Goal: Use online tool/utility

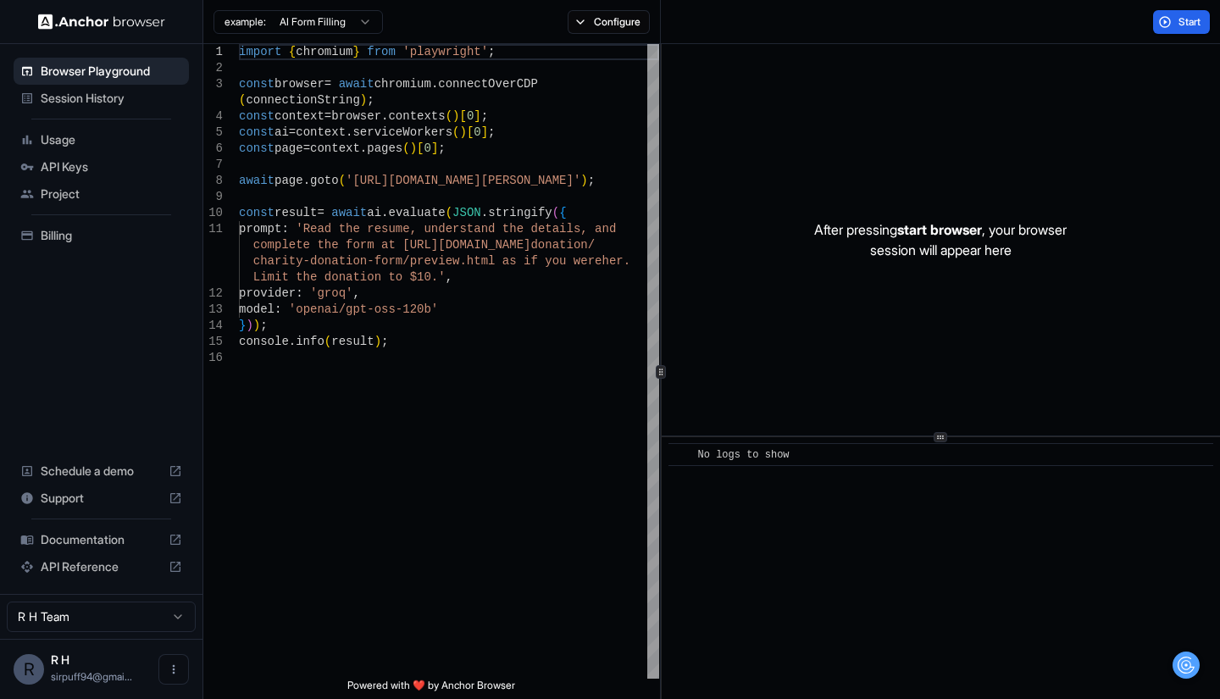
click at [1168, 18] on button "Start" at bounding box center [1181, 22] width 57 height 24
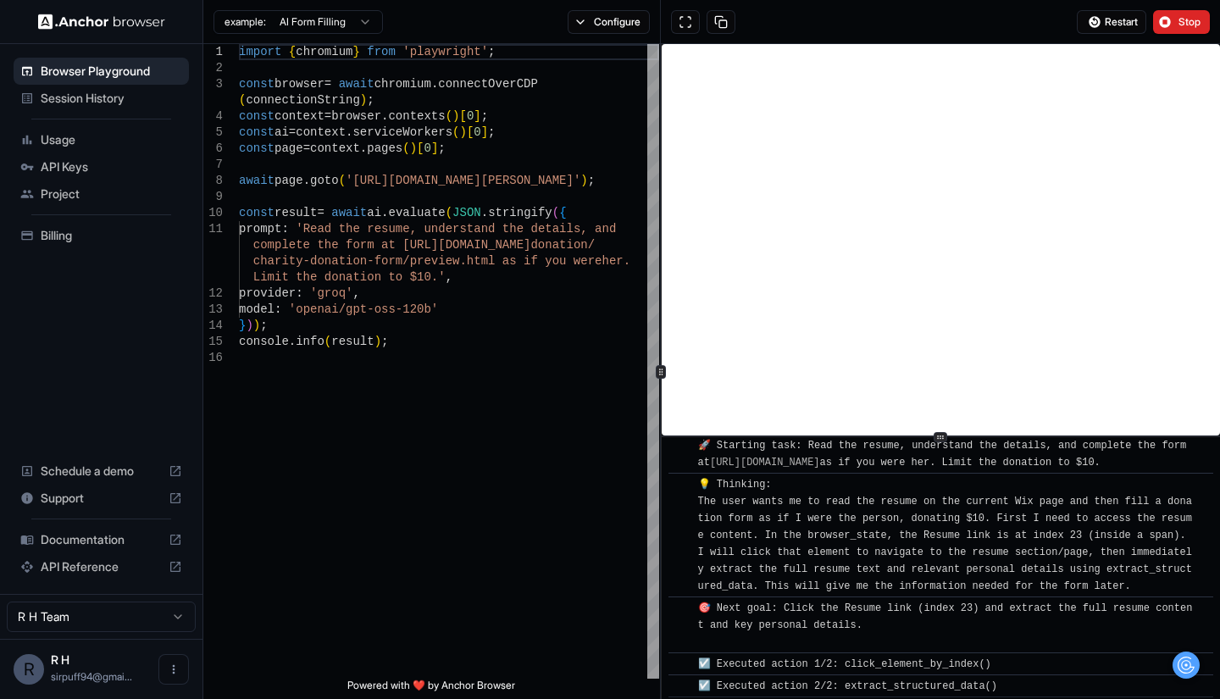
scroll to position [53, 0]
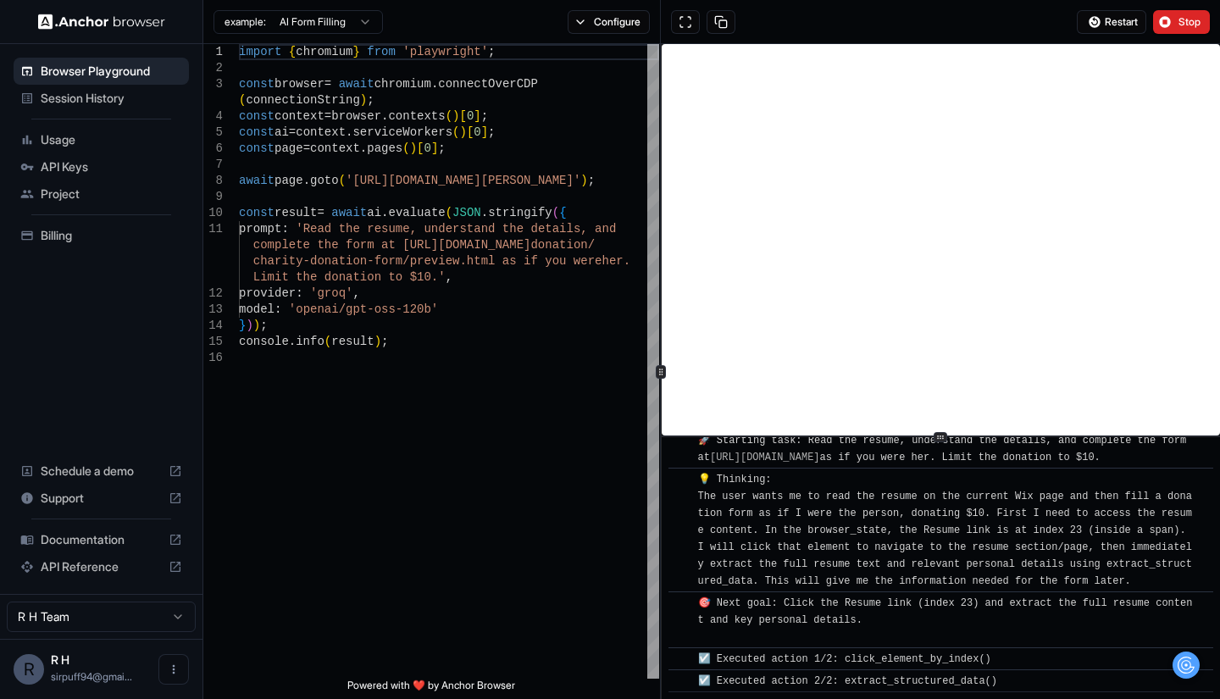
click at [692, 23] on button at bounding box center [685, 22] width 29 height 24
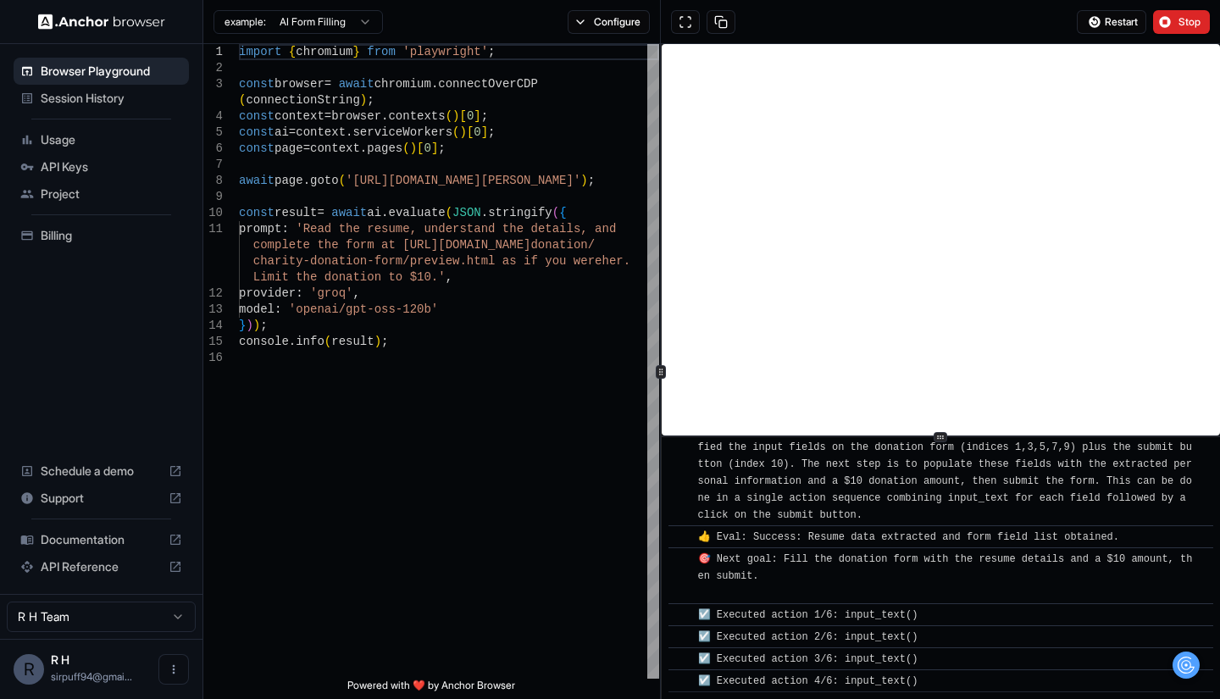
scroll to position [611, 0]
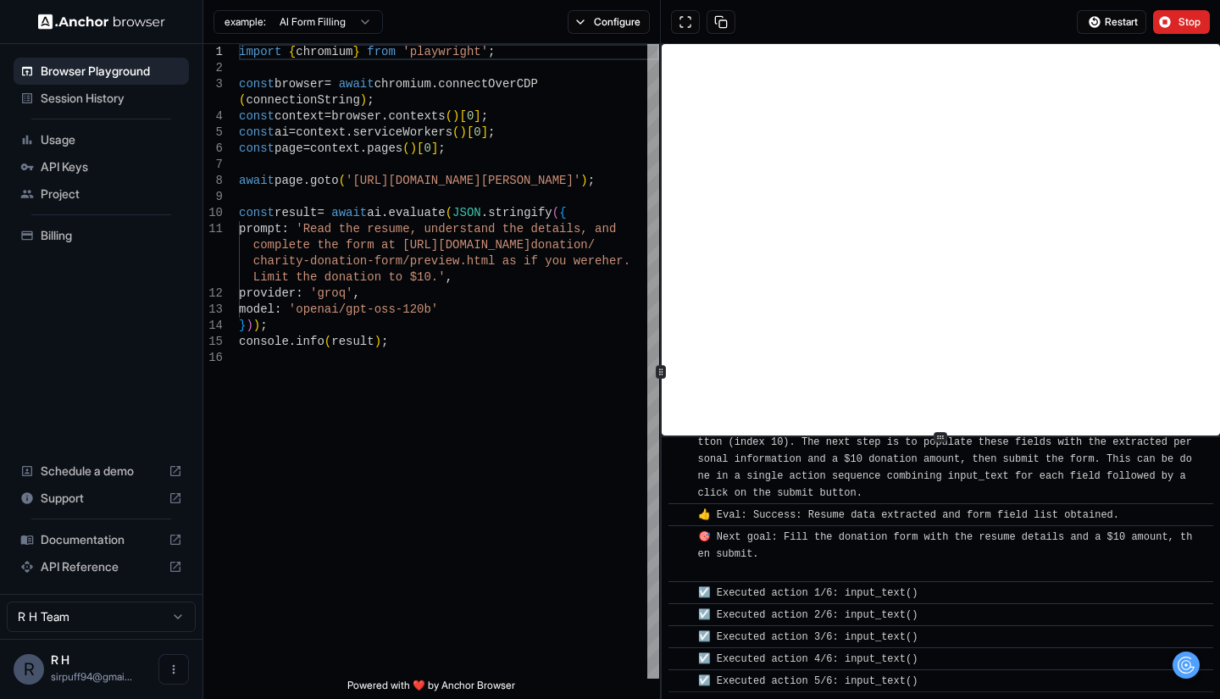
click at [73, 19] on img at bounding box center [101, 22] width 127 height 16
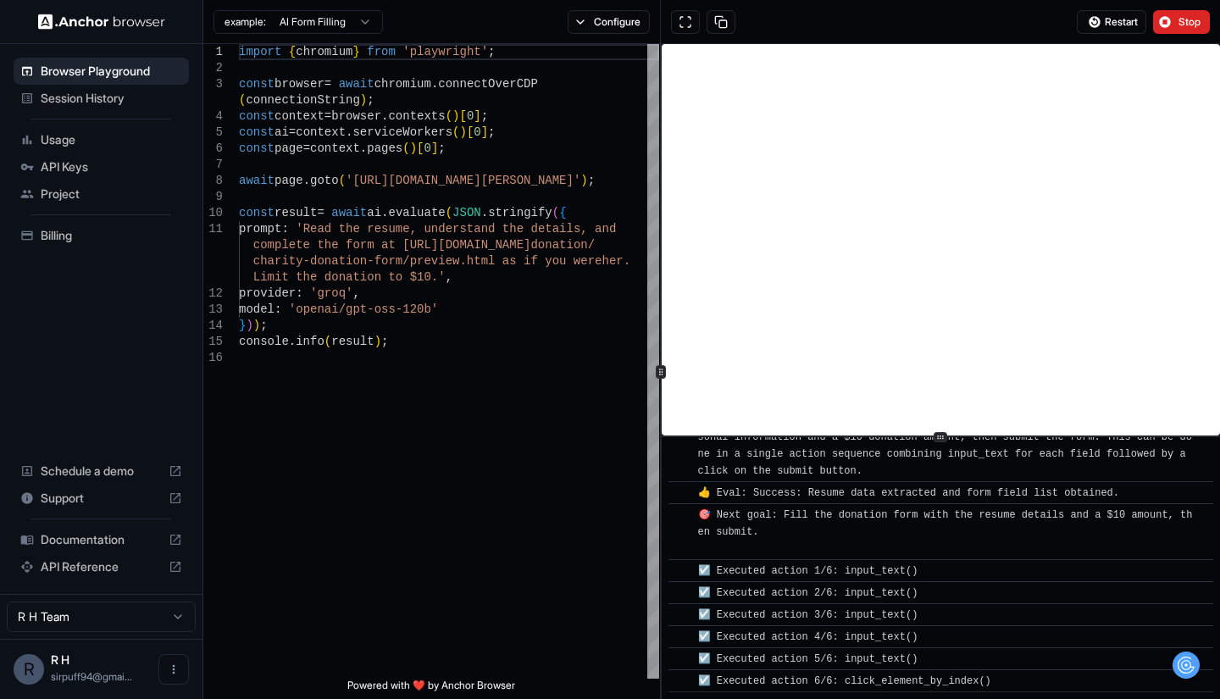
scroll to position [633, 0]
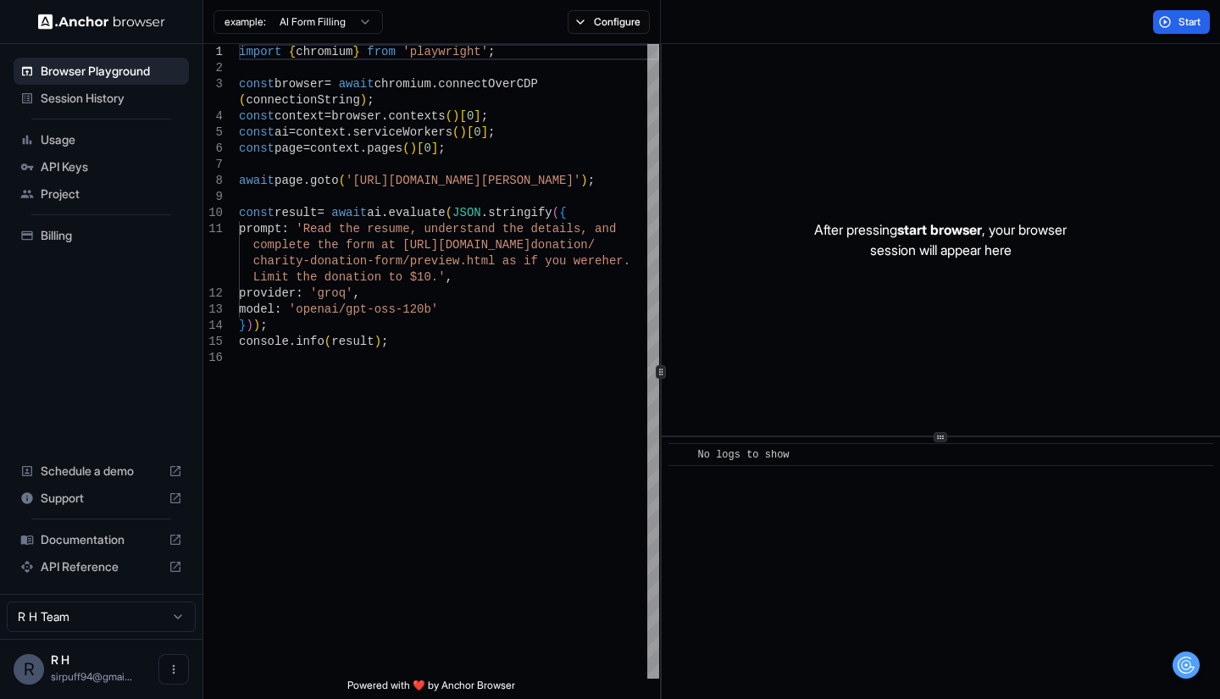
click at [314, 25] on html "Browser Playground Session History Usage API Keys Project Billing Schedule a de…" at bounding box center [610, 349] width 1220 height 699
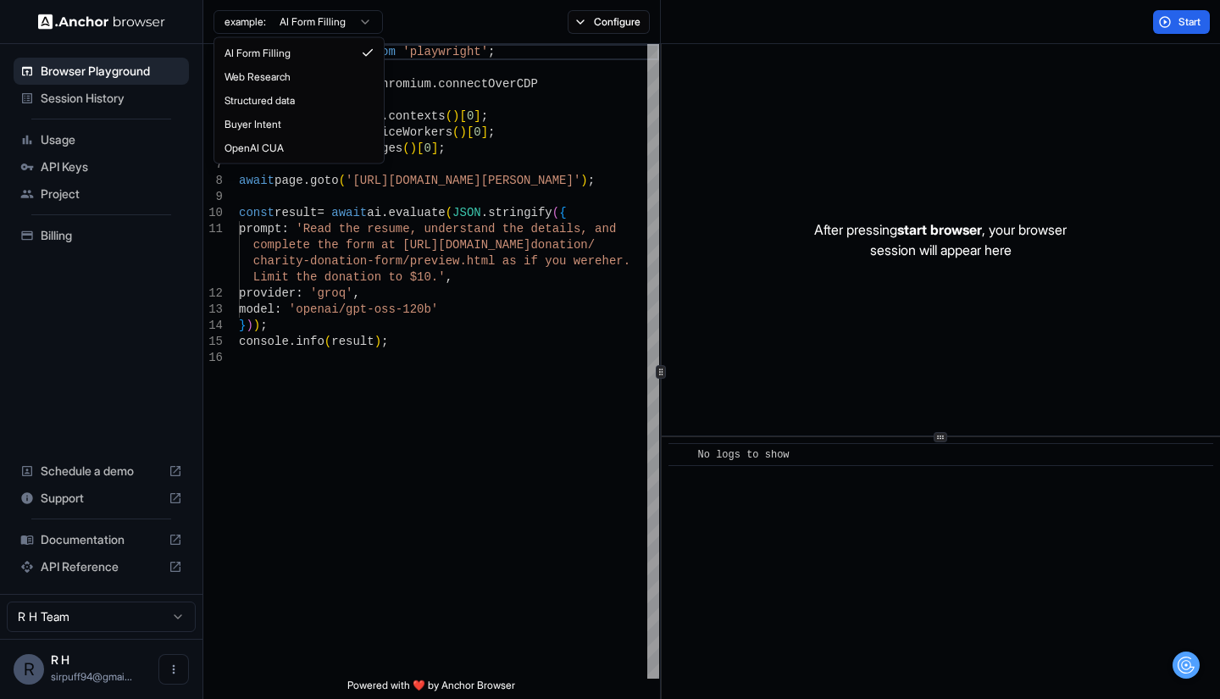
type textarea "**********"
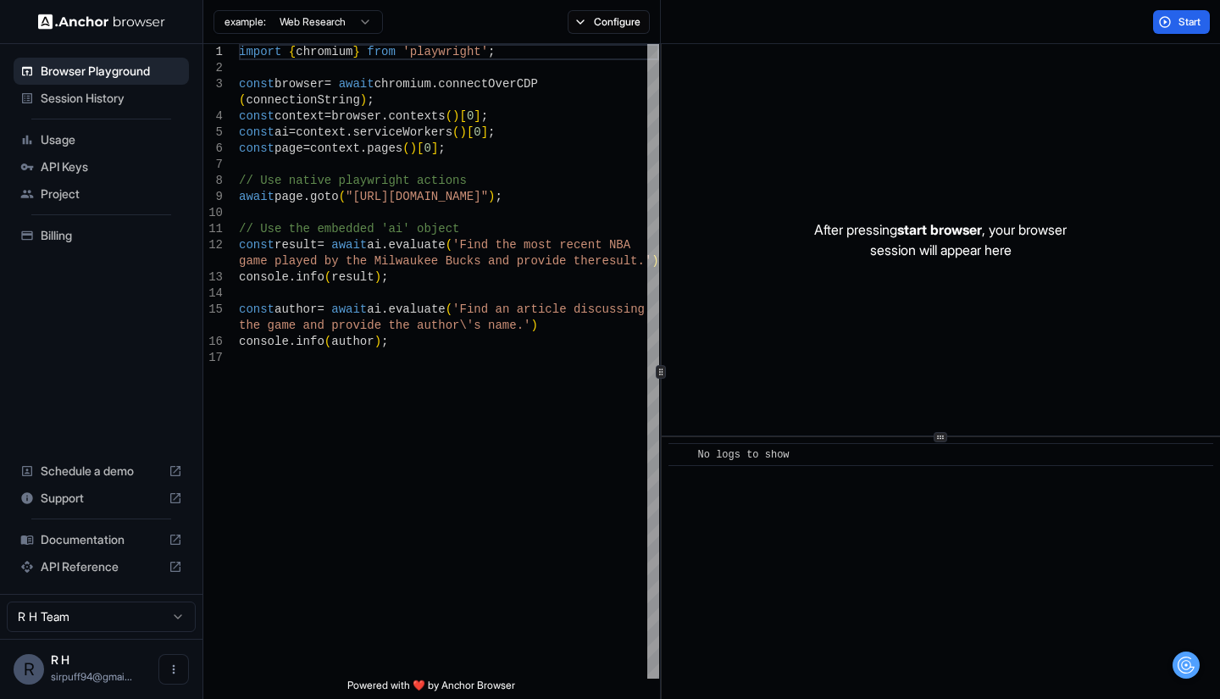
click at [1168, 22] on button "Start" at bounding box center [1181, 22] width 57 height 24
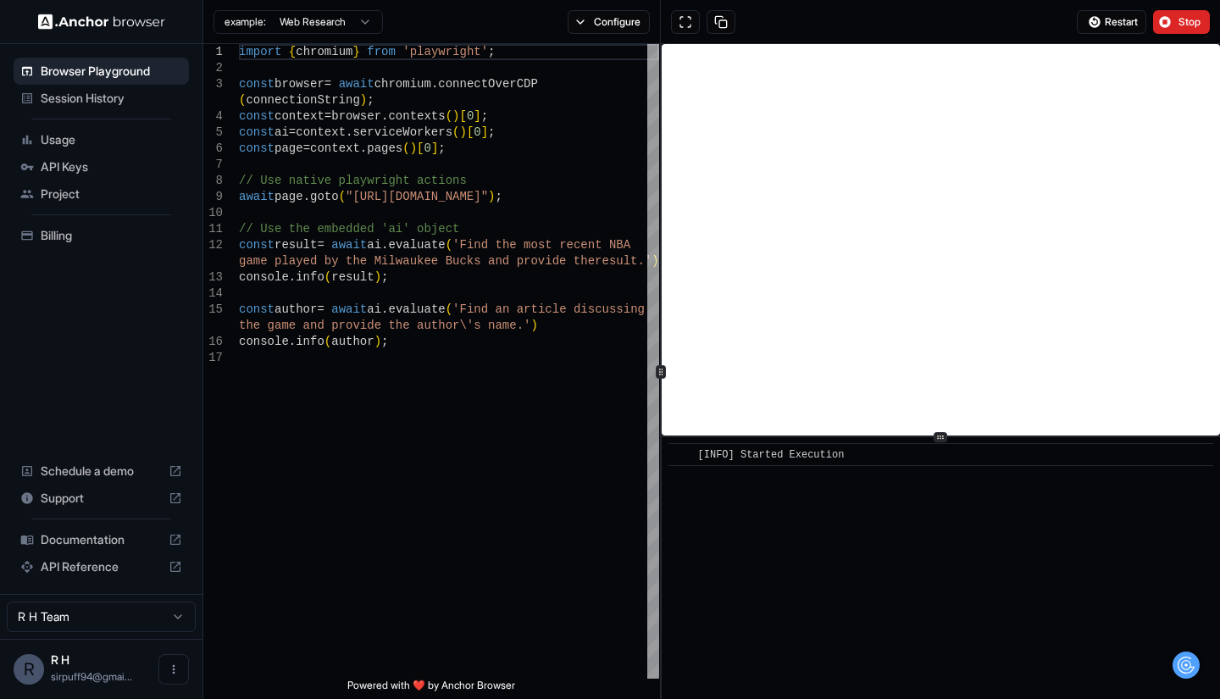
click at [141, 64] on span "Browser Playground" at bounding box center [111, 71] width 141 height 17
